Goal: Find specific page/section: Find specific page/section

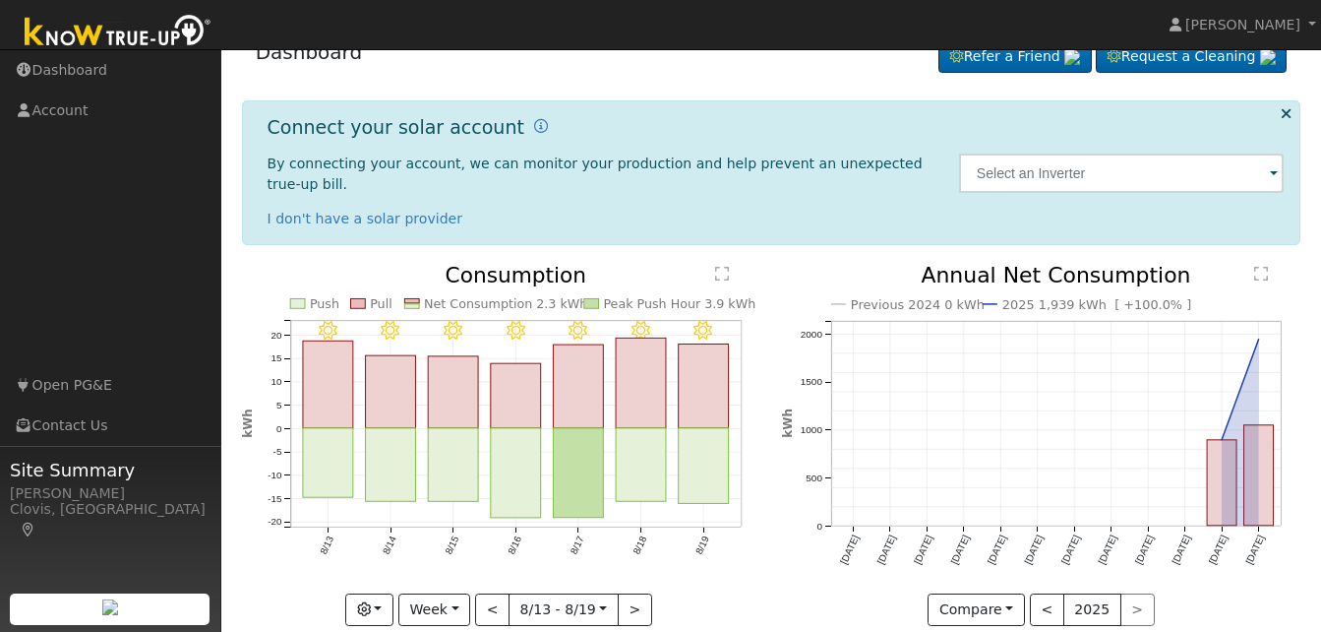
scroll to position [44, 0]
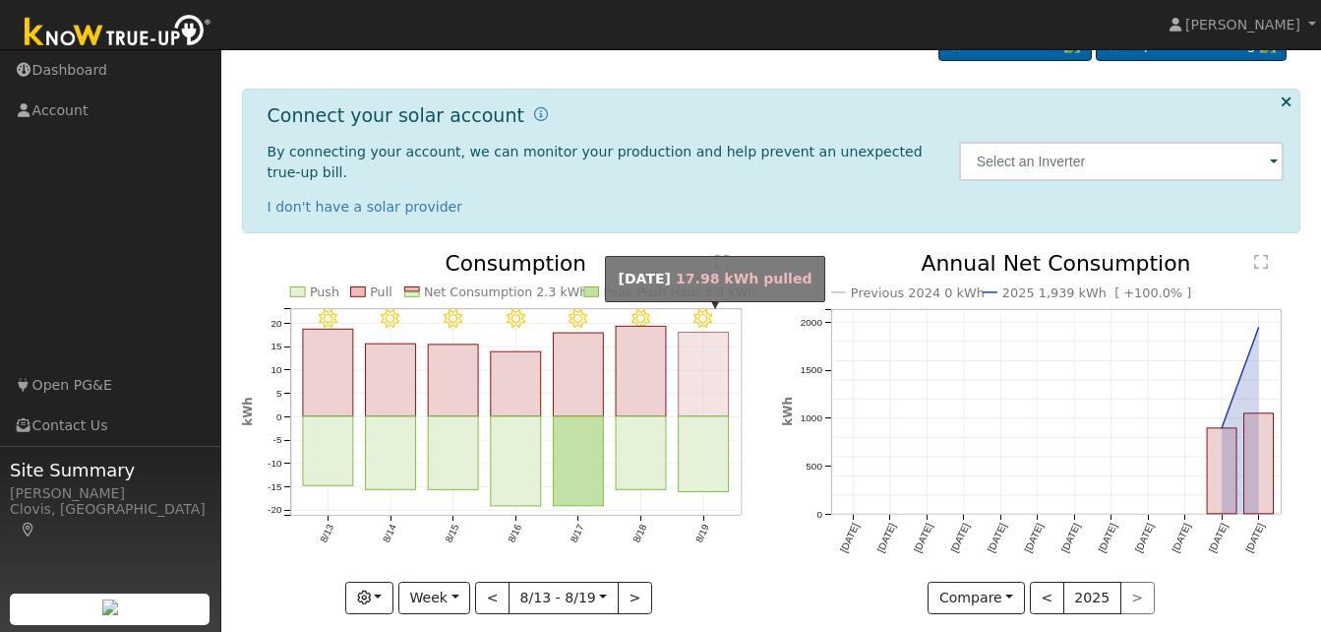
click at [696, 393] on rect "onclick=""" at bounding box center [704, 375] width 50 height 85
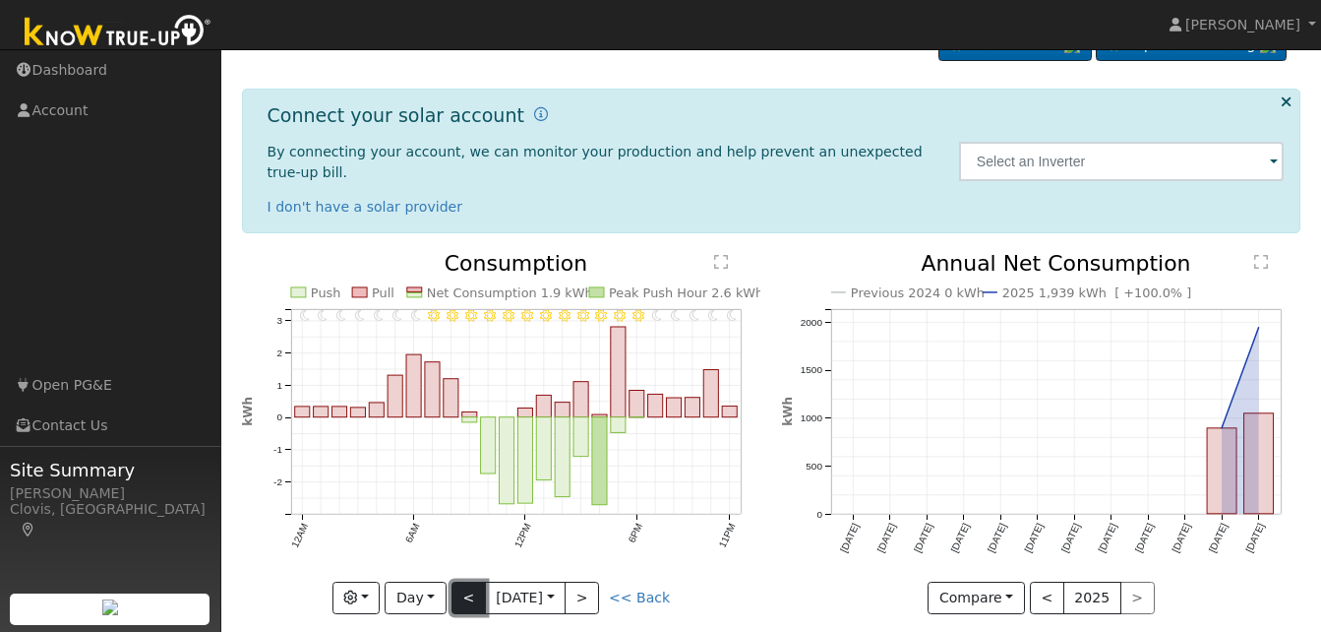
click at [467, 582] on button "<" at bounding box center [469, 598] width 34 height 33
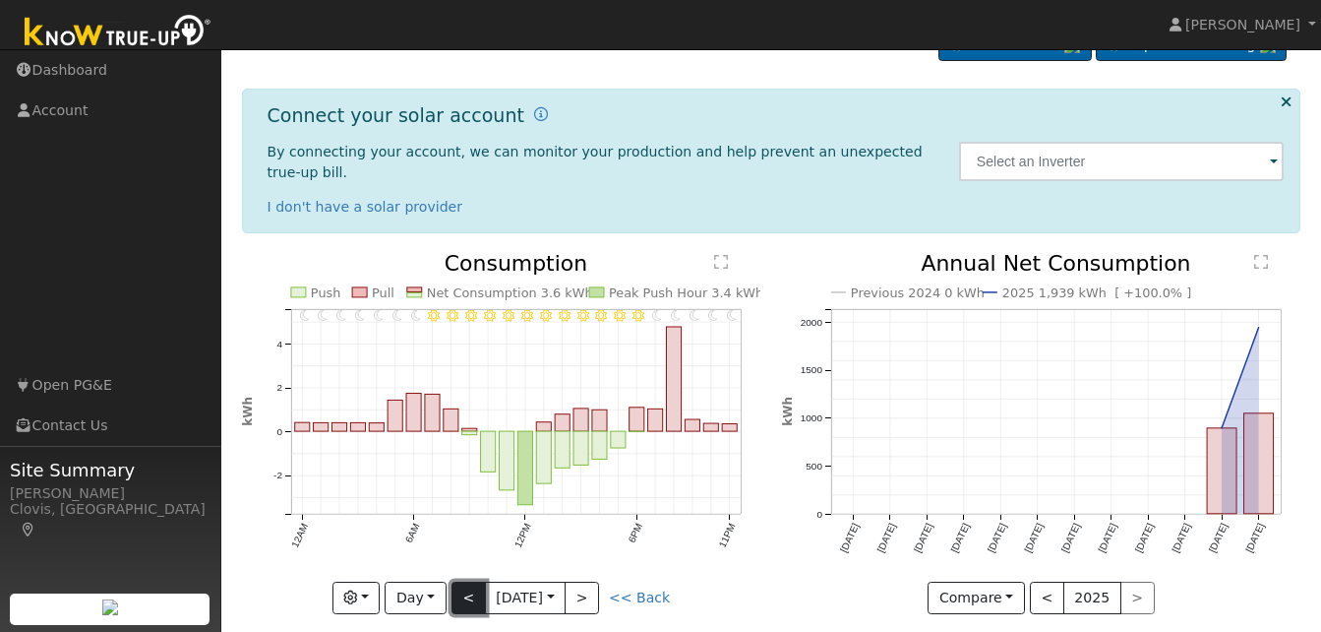
click at [463, 582] on button "<" at bounding box center [469, 598] width 34 height 33
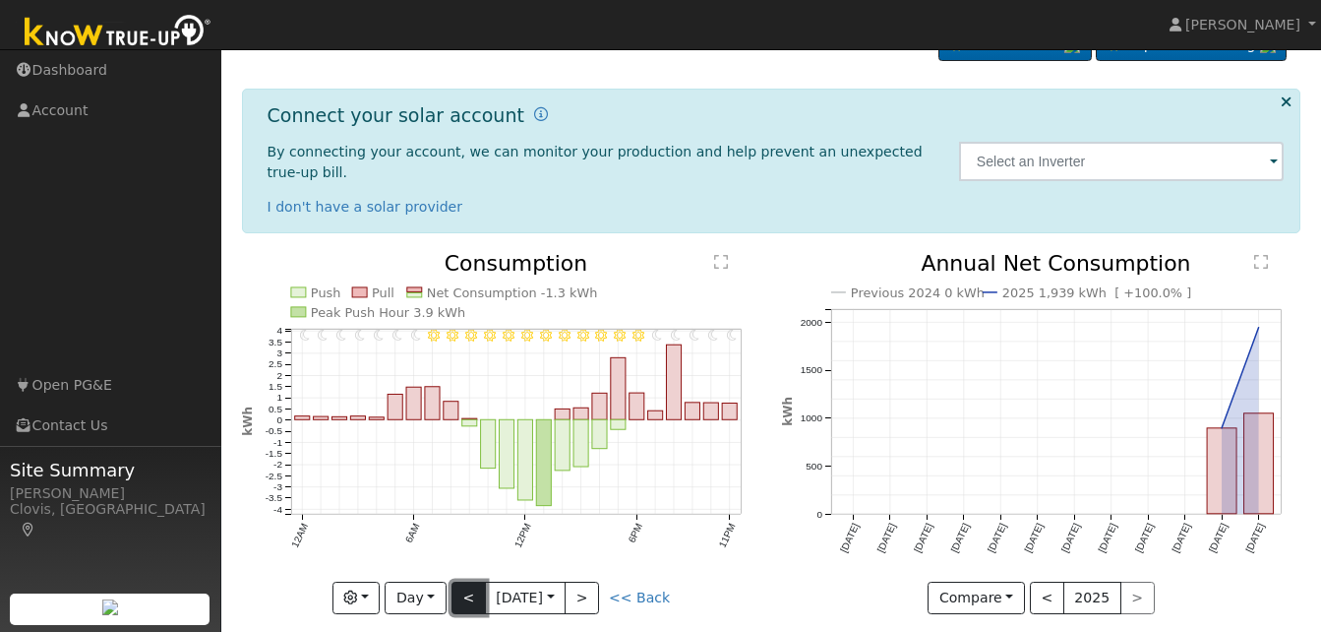
click at [463, 582] on button "<" at bounding box center [469, 598] width 34 height 33
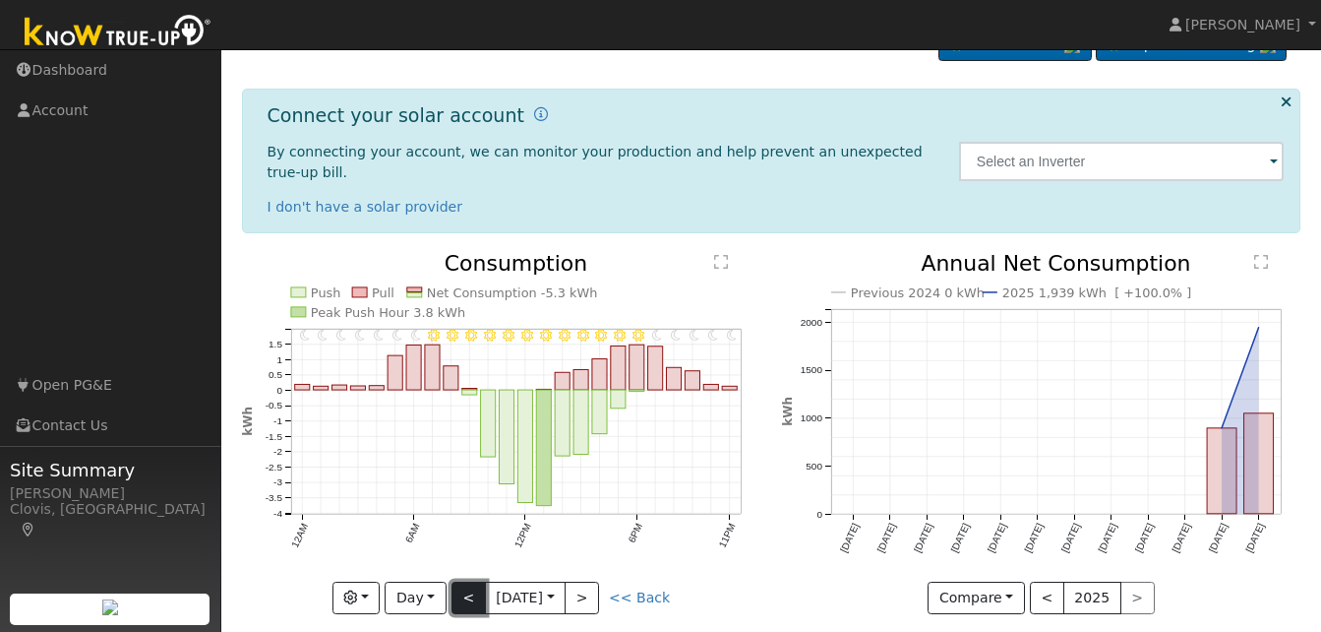
click at [470, 582] on button "<" at bounding box center [469, 598] width 34 height 33
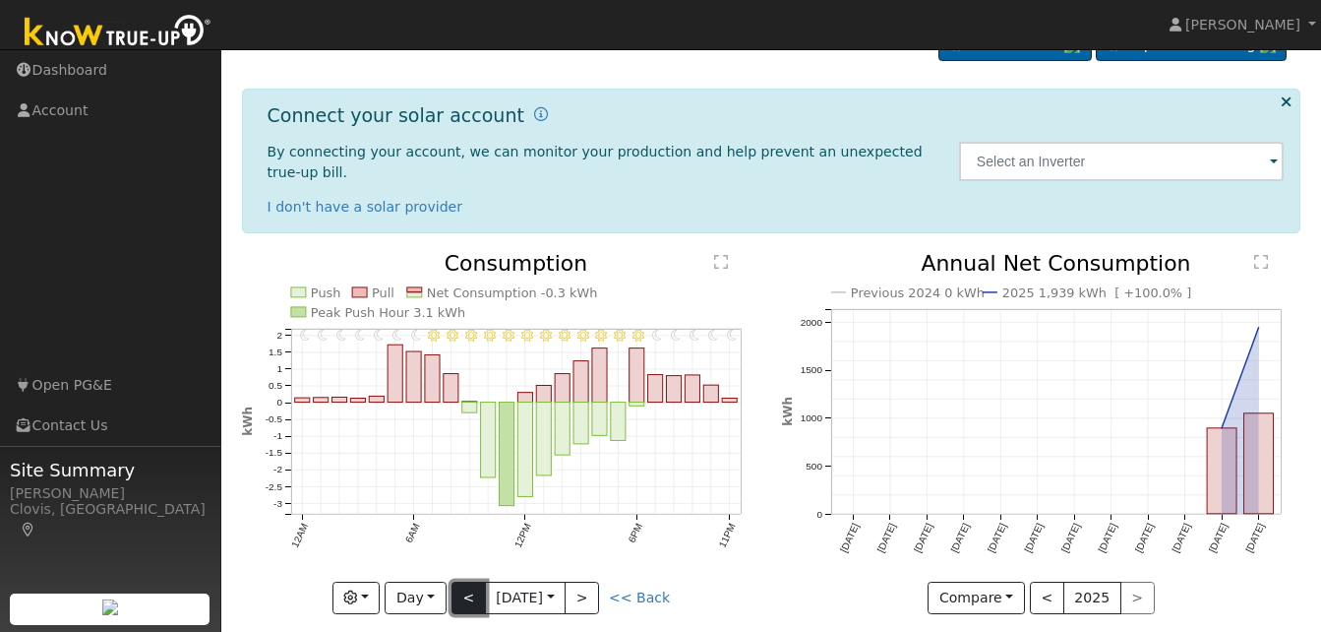
click at [470, 582] on button "<" at bounding box center [469, 598] width 34 height 33
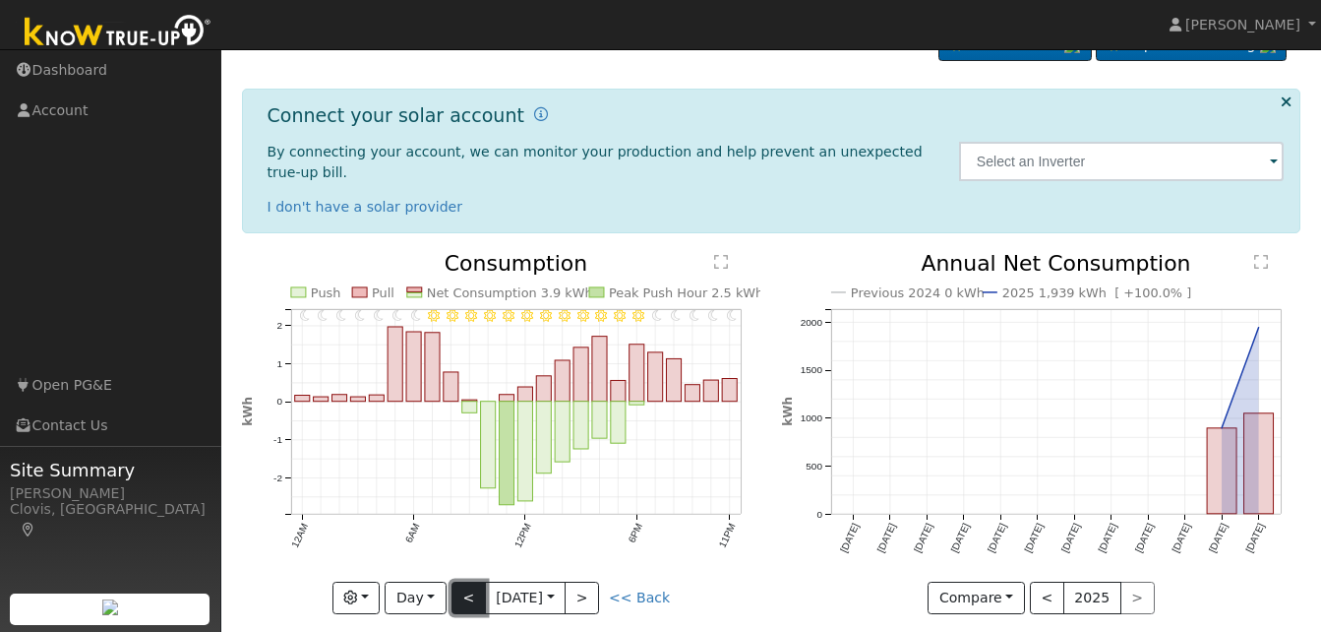
click at [470, 582] on button "<" at bounding box center [469, 598] width 34 height 33
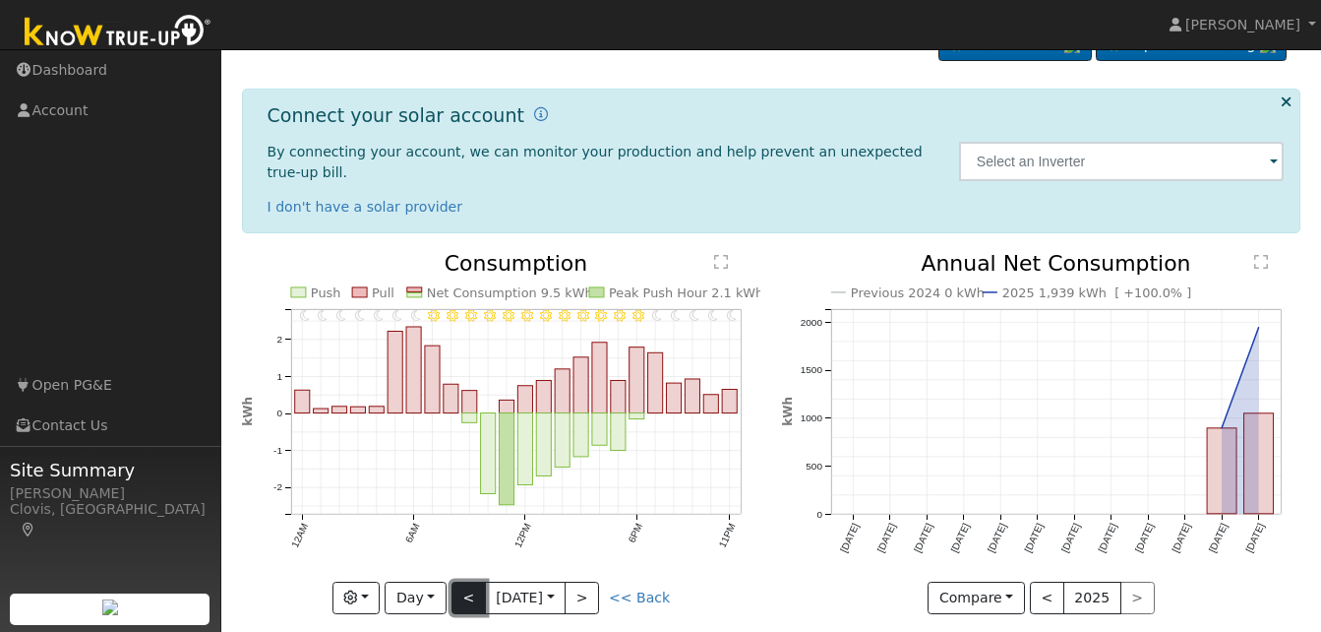
click at [470, 582] on button "<" at bounding box center [469, 598] width 34 height 33
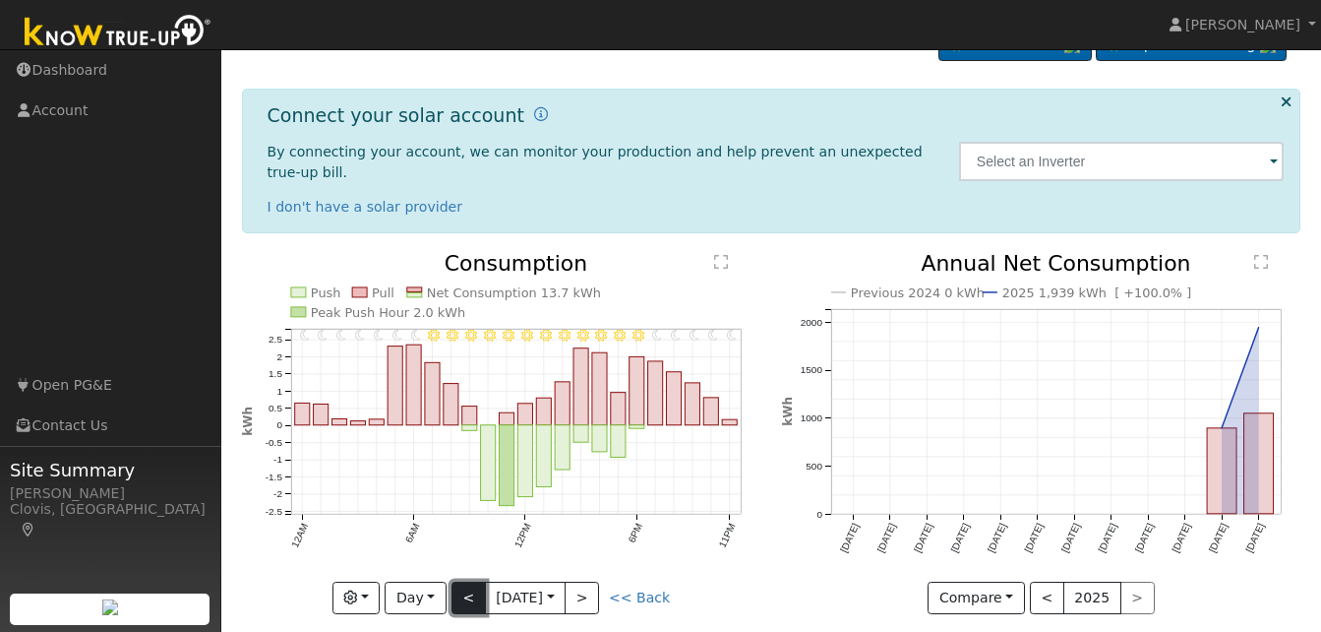
click at [470, 582] on button "<" at bounding box center [469, 598] width 34 height 33
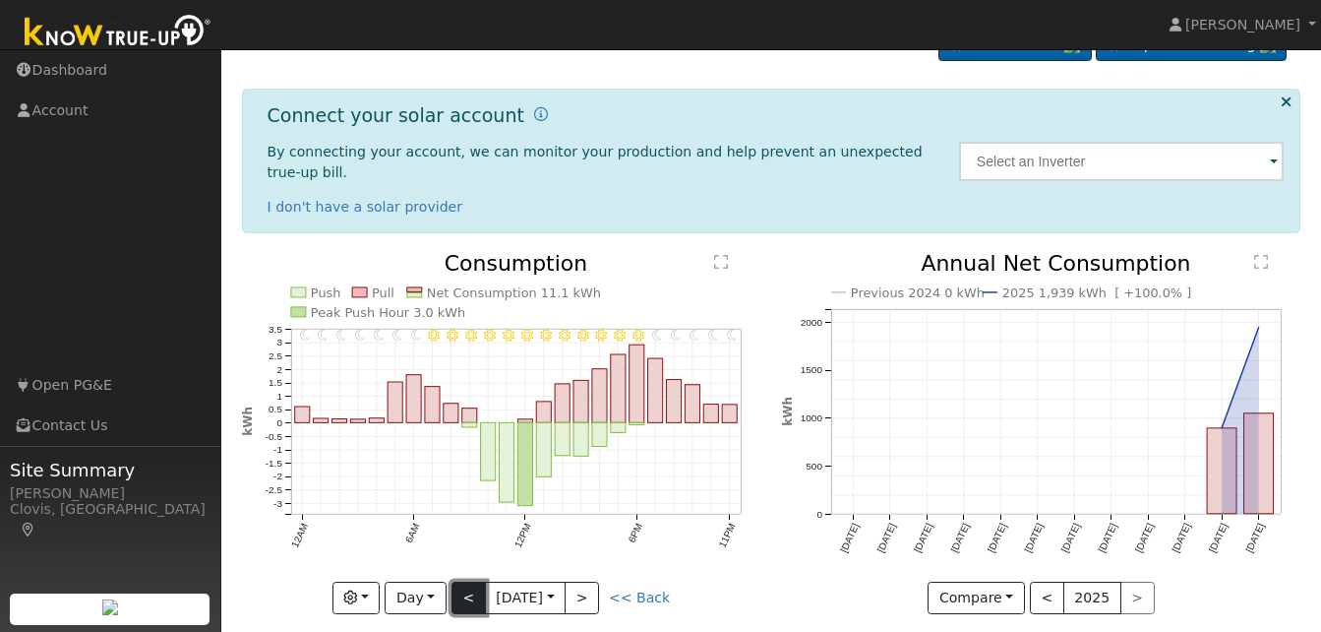
click at [470, 582] on button "<" at bounding box center [469, 598] width 34 height 33
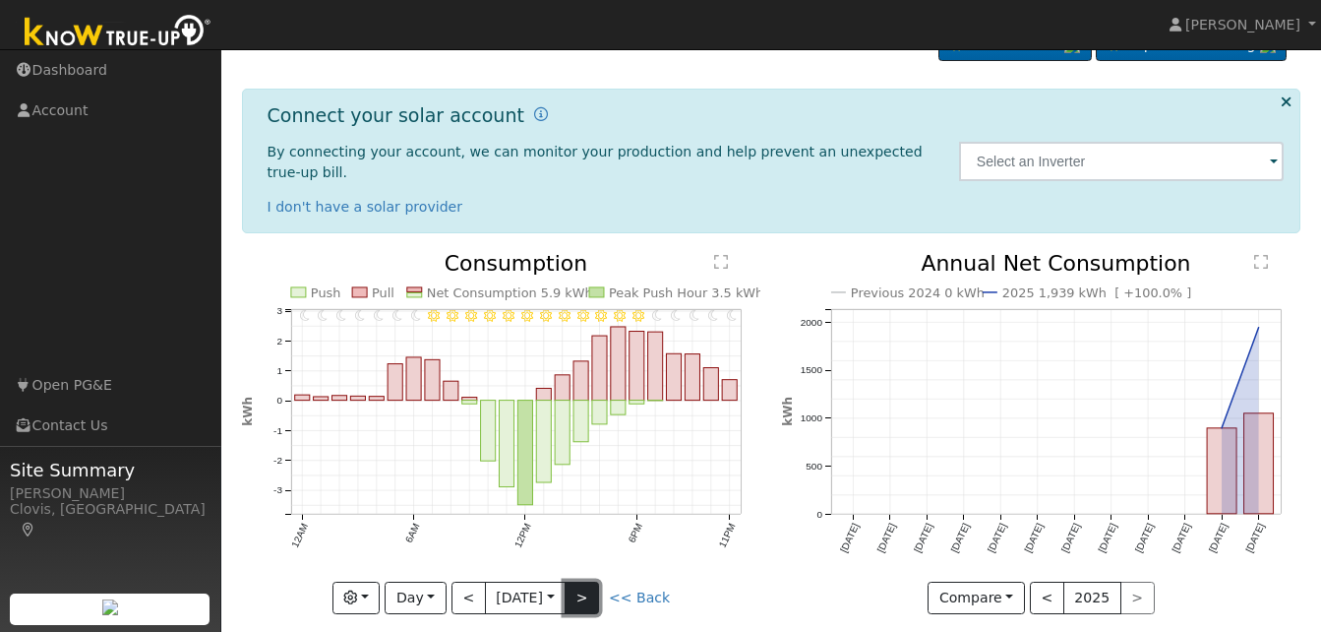
click at [592, 582] on button ">" at bounding box center [582, 598] width 34 height 33
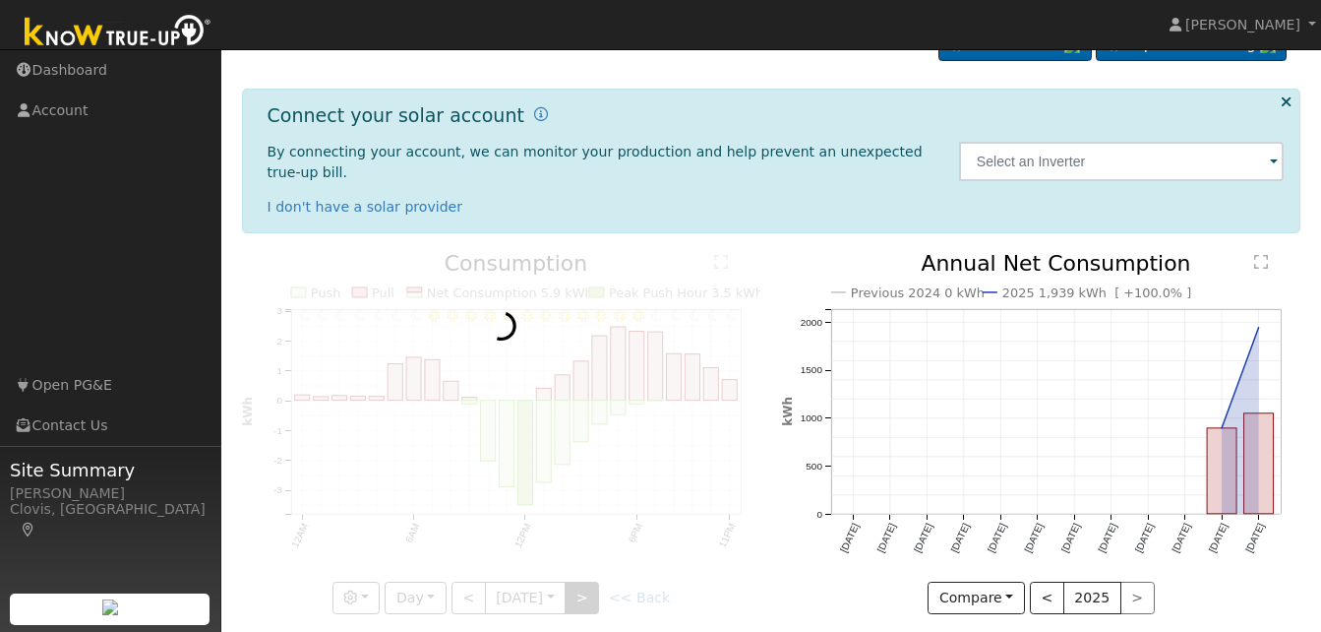
click at [592, 579] on div at bounding box center [502, 433] width 520 height 361
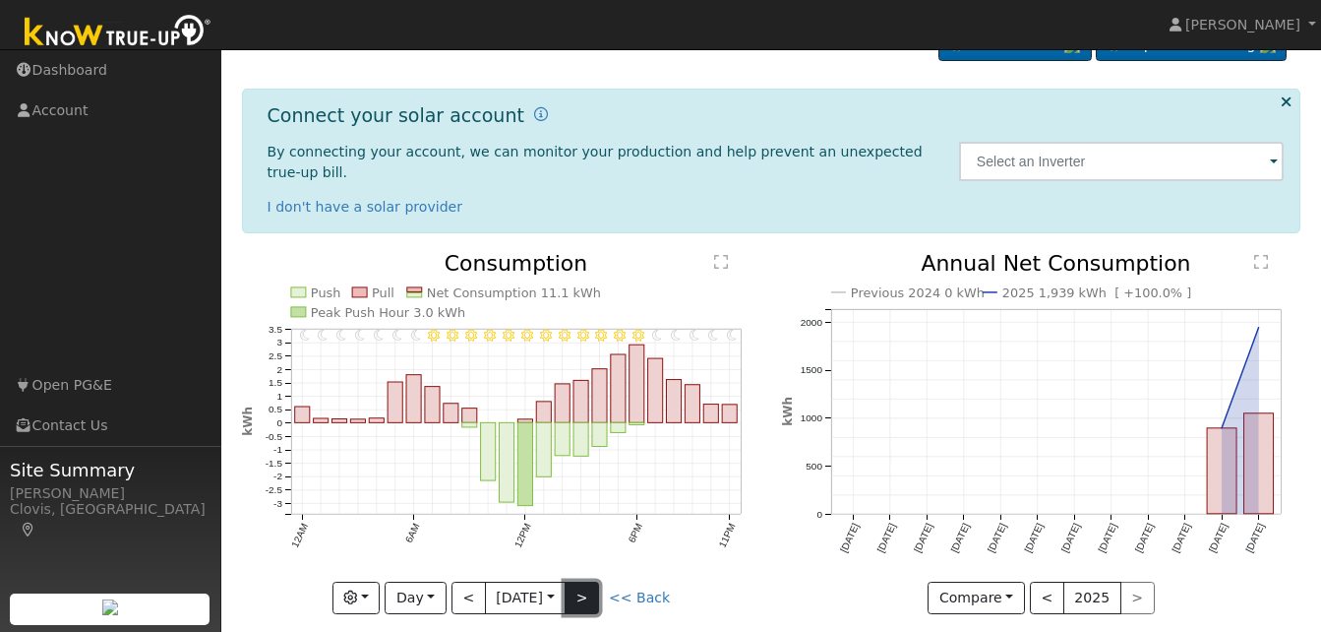
click at [592, 582] on button ">" at bounding box center [582, 598] width 34 height 33
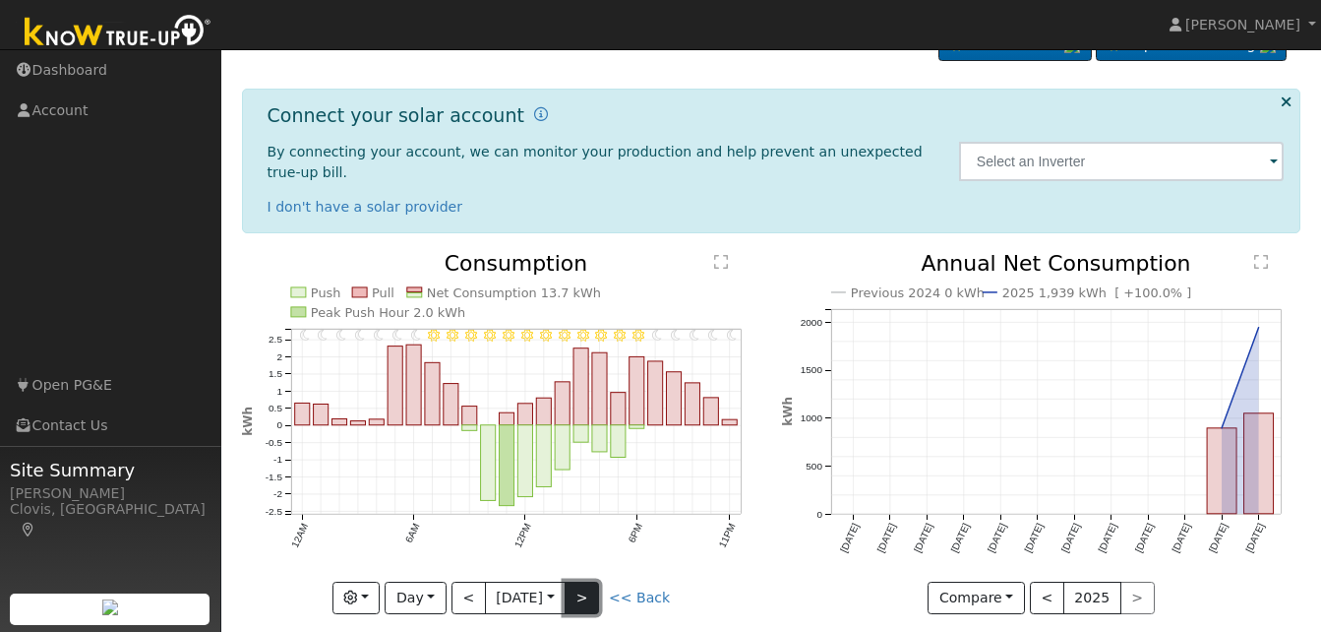
click at [592, 582] on button ">" at bounding box center [582, 598] width 34 height 33
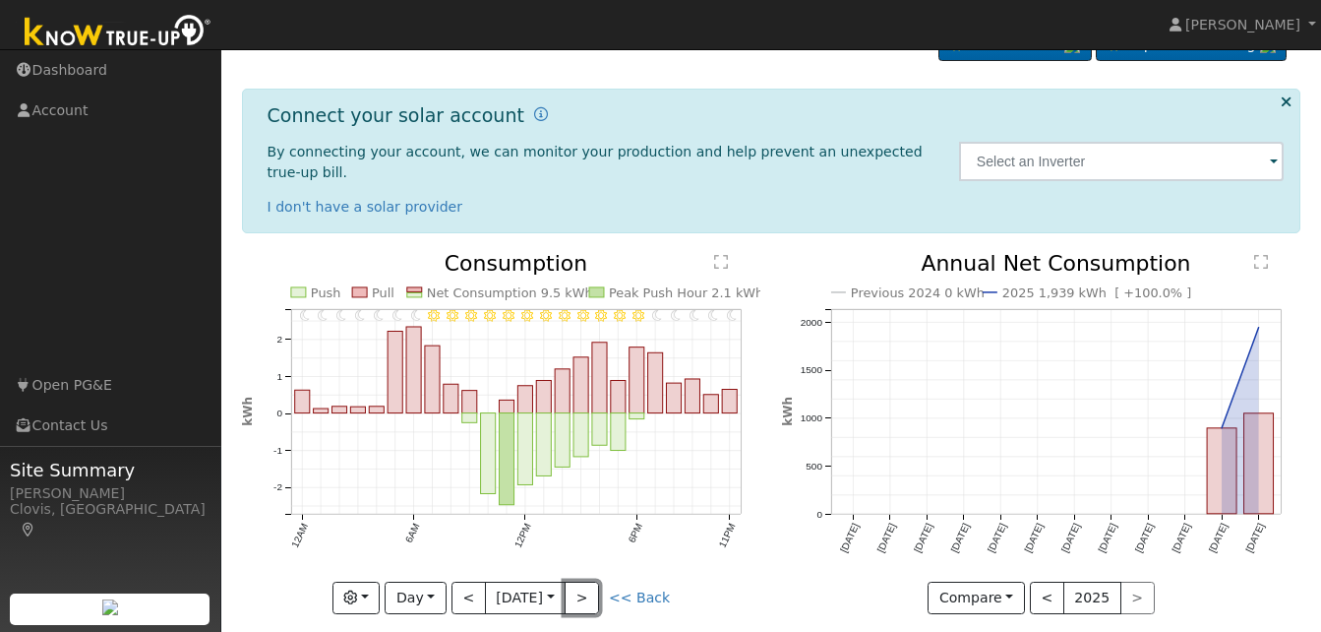
click at [594, 582] on button ">" at bounding box center [582, 598] width 34 height 33
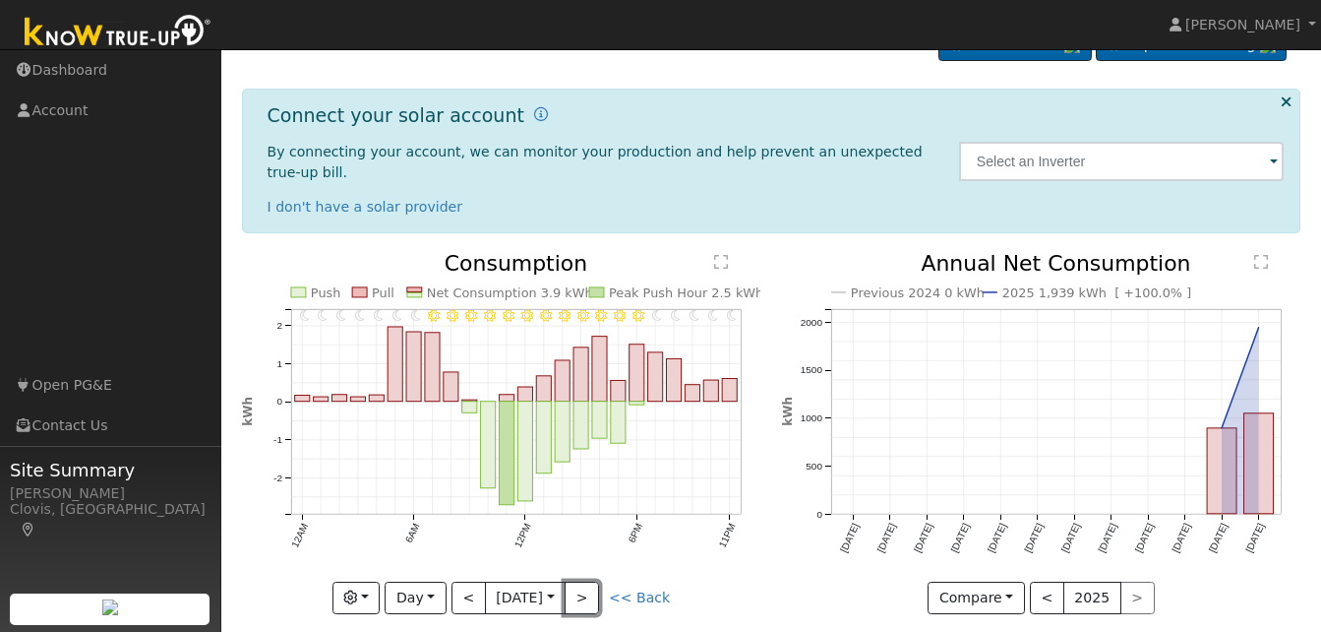
click at [594, 582] on button ">" at bounding box center [582, 598] width 34 height 33
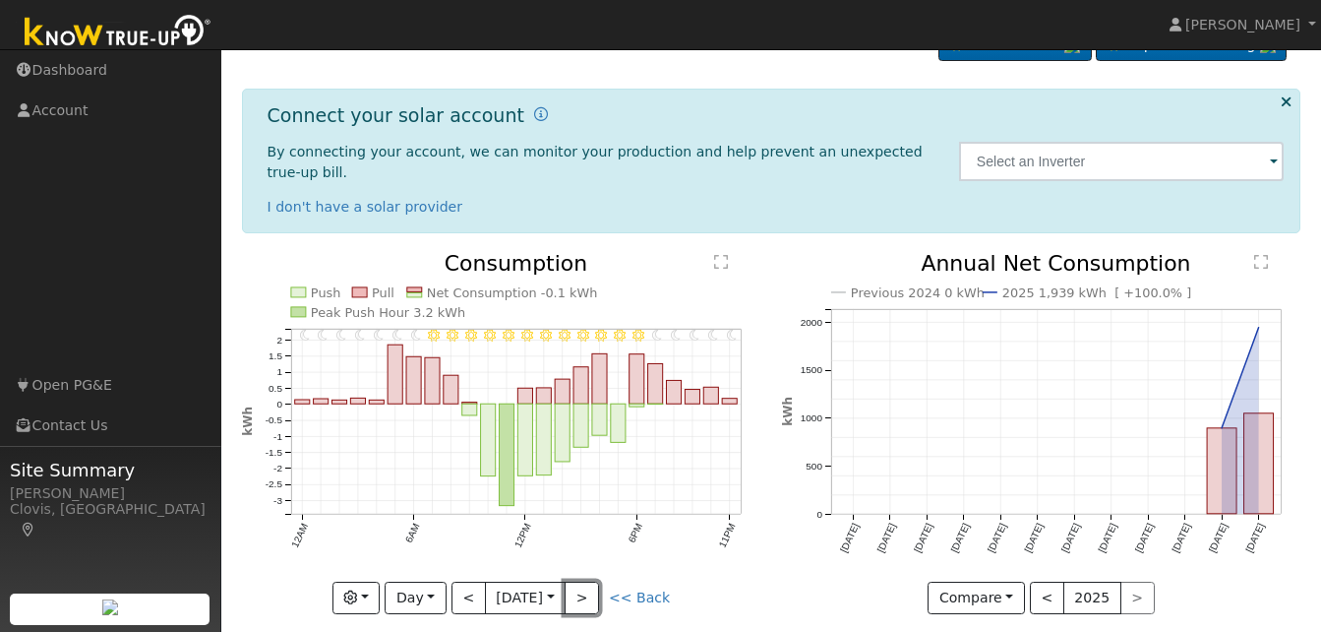
click at [594, 582] on button ">" at bounding box center [582, 598] width 34 height 33
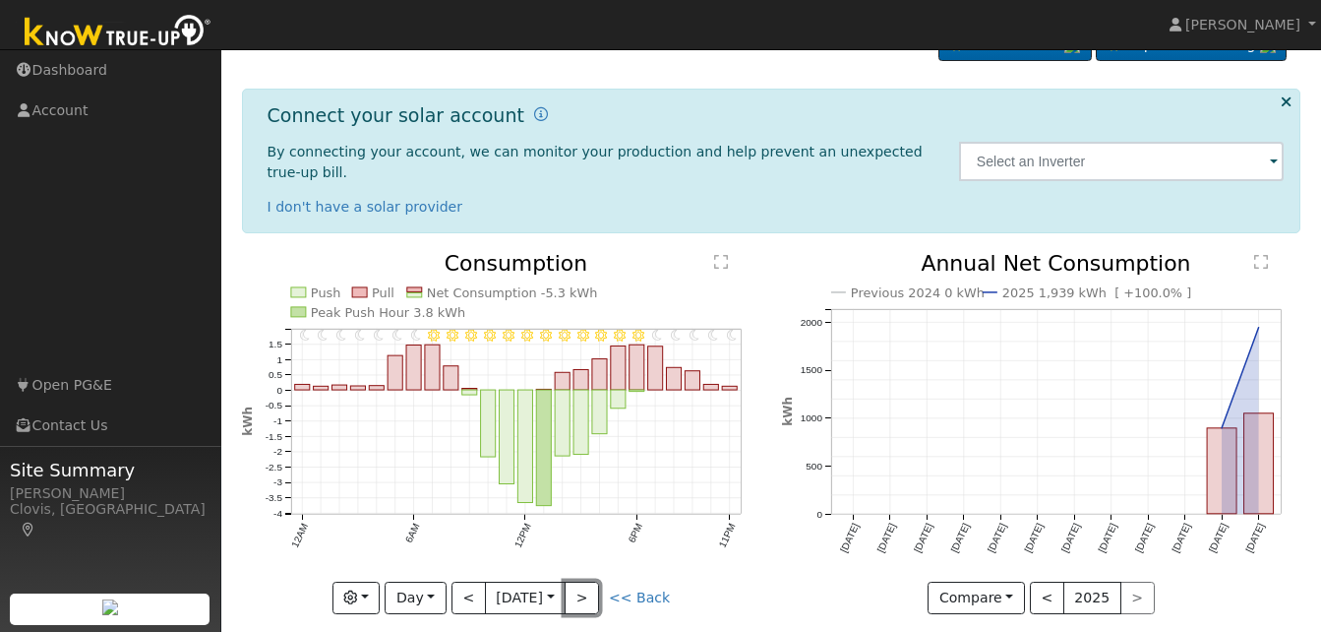
click at [594, 582] on button ">" at bounding box center [582, 598] width 34 height 33
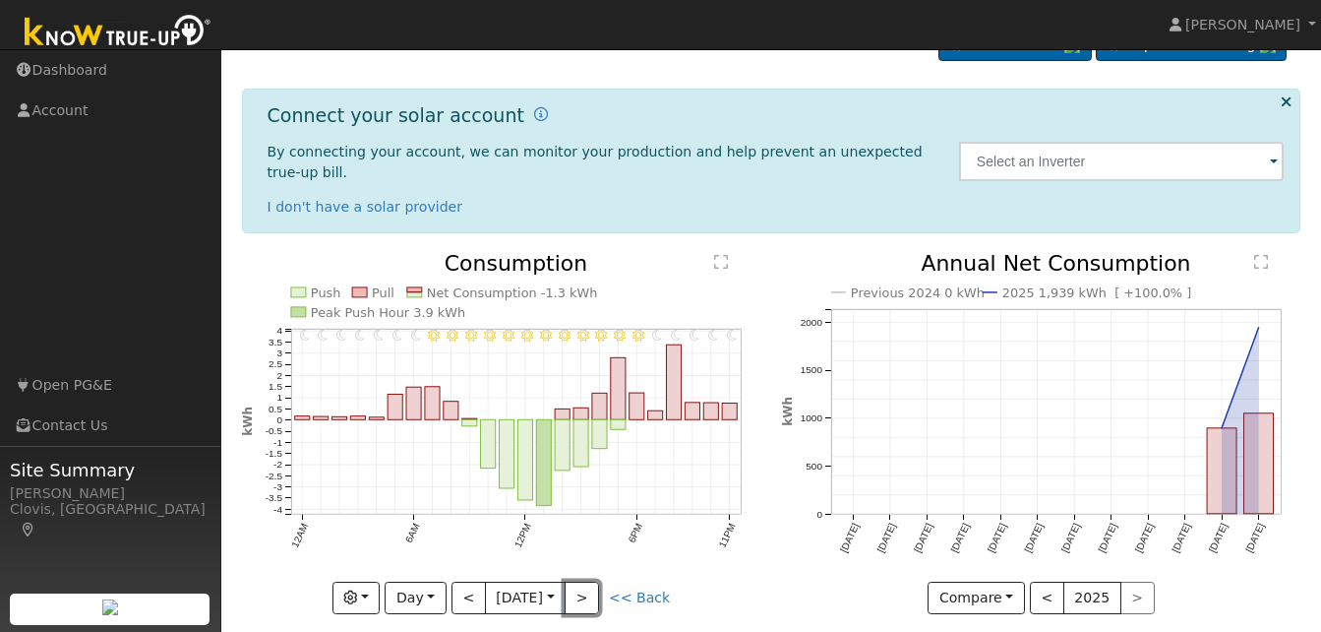
click at [594, 582] on button ">" at bounding box center [582, 598] width 34 height 33
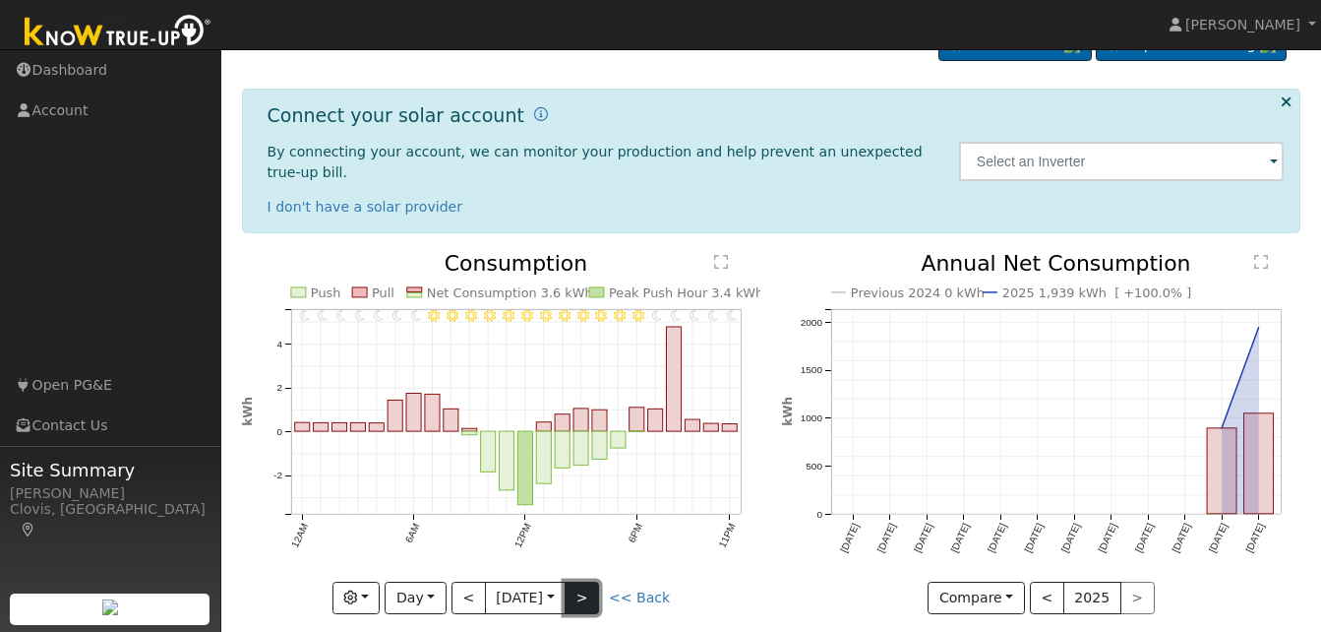
click at [596, 582] on button ">" at bounding box center [582, 598] width 34 height 33
type input "[DATE]"
